Goal: Download file/media

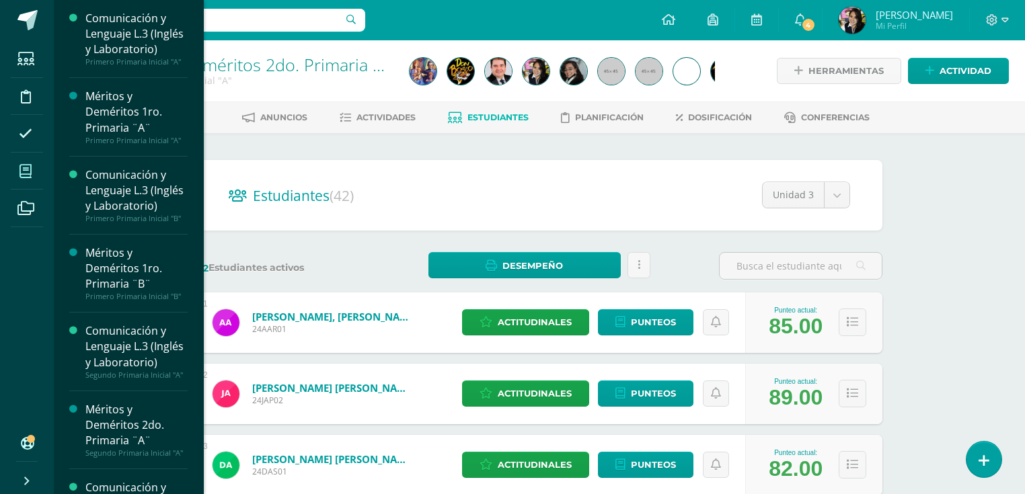
click at [27, 174] on icon at bounding box center [26, 171] width 12 height 13
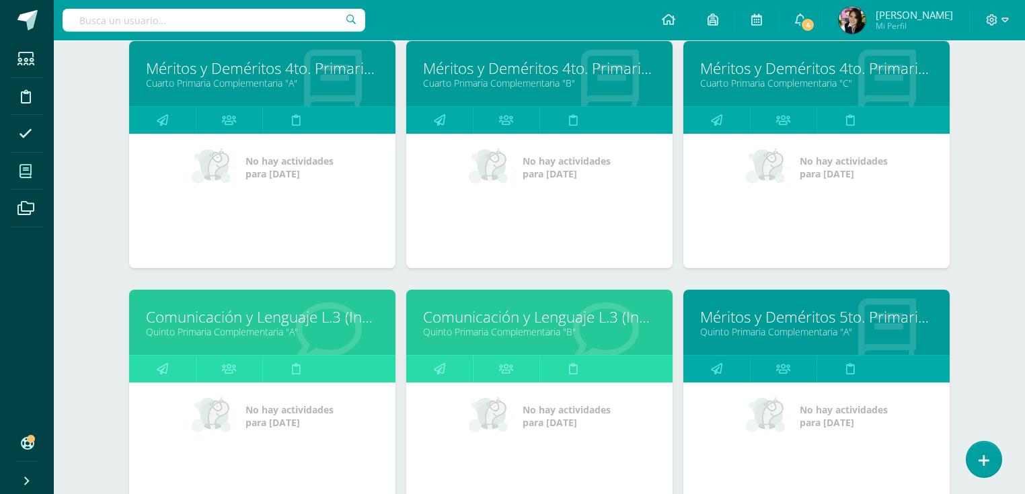
scroll to position [1600, 0]
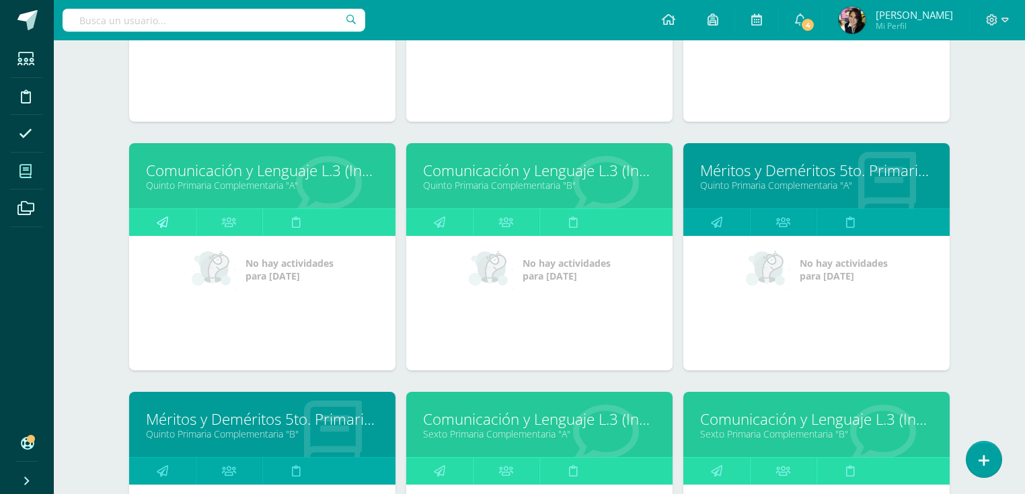
click at [161, 222] on icon at bounding box center [162, 222] width 11 height 26
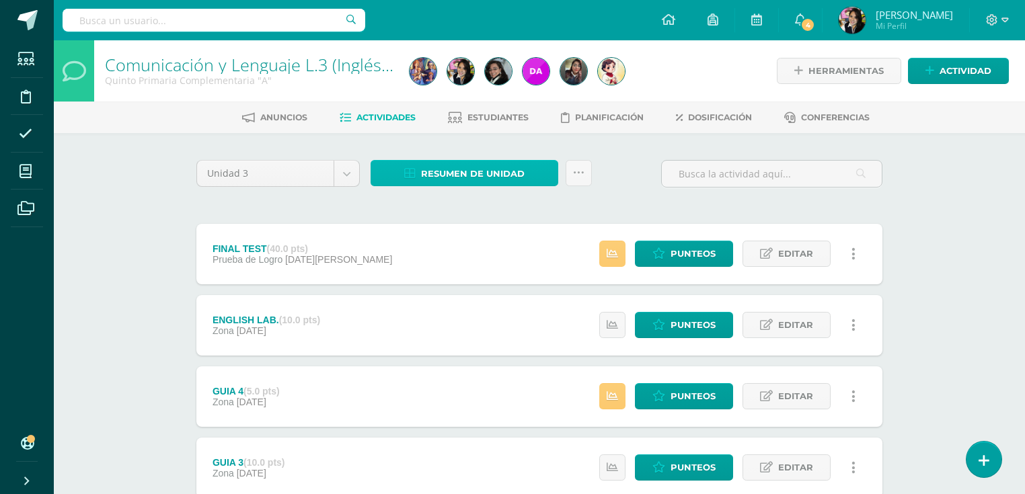
click at [469, 175] on span "Resumen de unidad" at bounding box center [473, 173] width 104 height 25
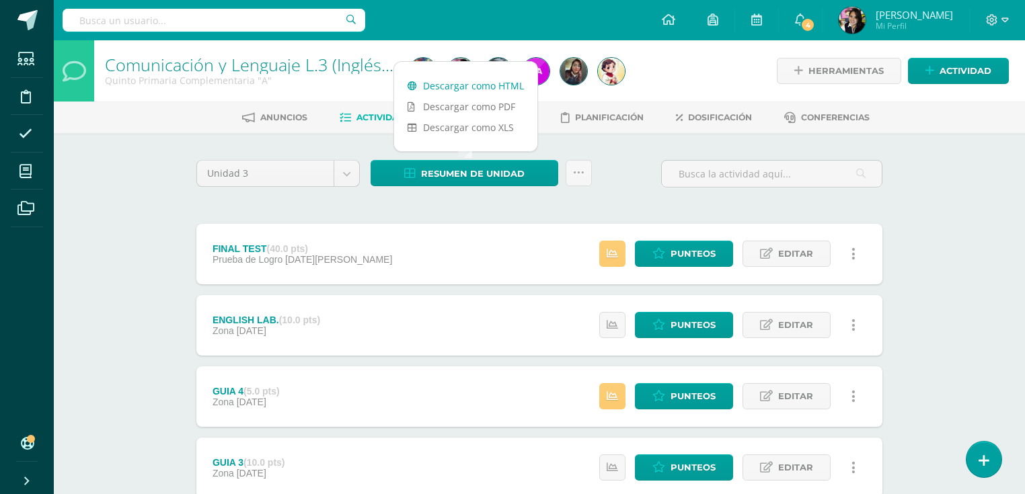
click at [457, 82] on link "Descargar como HTML" at bounding box center [465, 85] width 143 height 21
